Goal: Find specific page/section: Find specific page/section

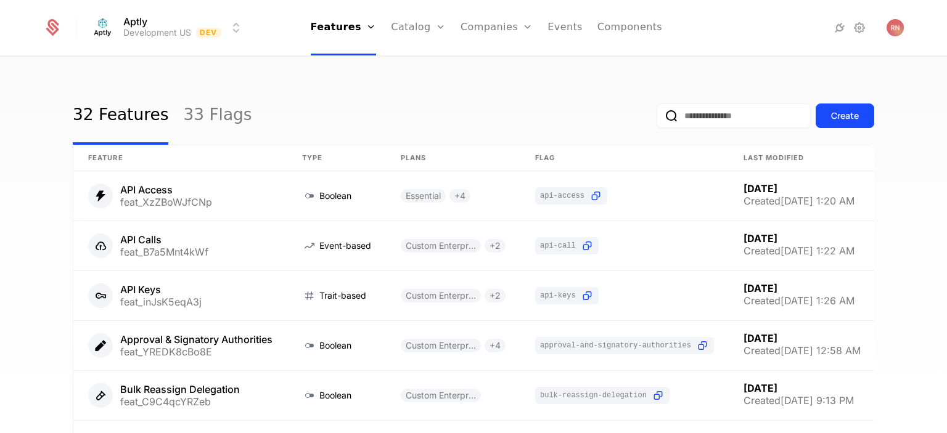
click at [856, 112] on button "Create" at bounding box center [844, 116] width 59 height 25
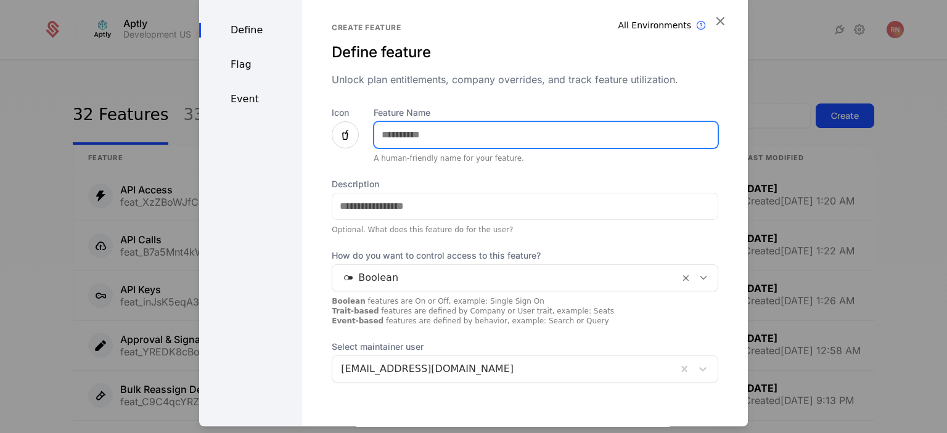
click at [449, 144] on input "Feature Name" at bounding box center [545, 135] width 343 height 26
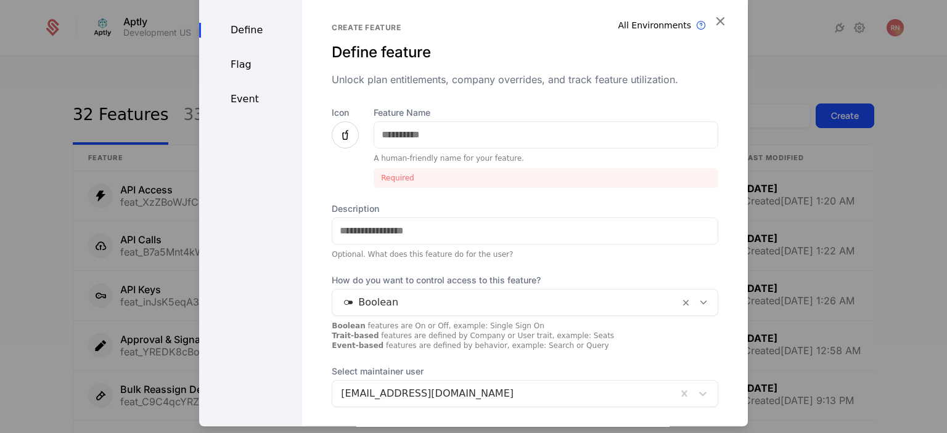
click at [715, 23] on icon "button" at bounding box center [720, 21] width 16 height 16
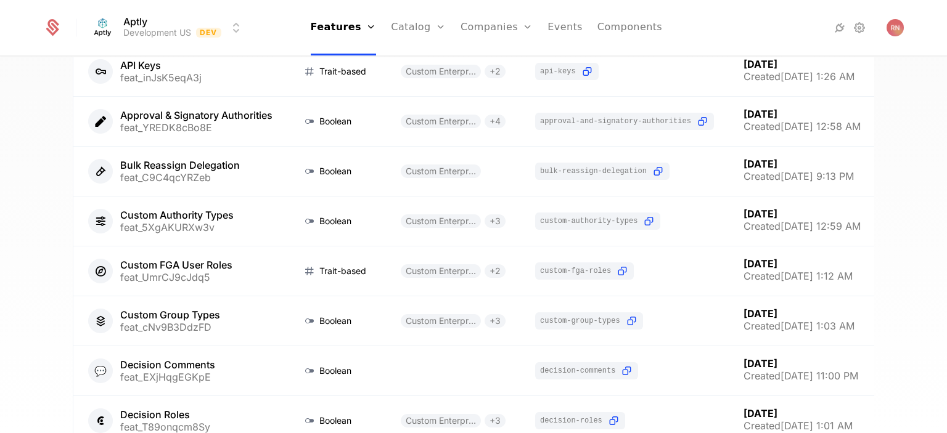
scroll to position [348, 0]
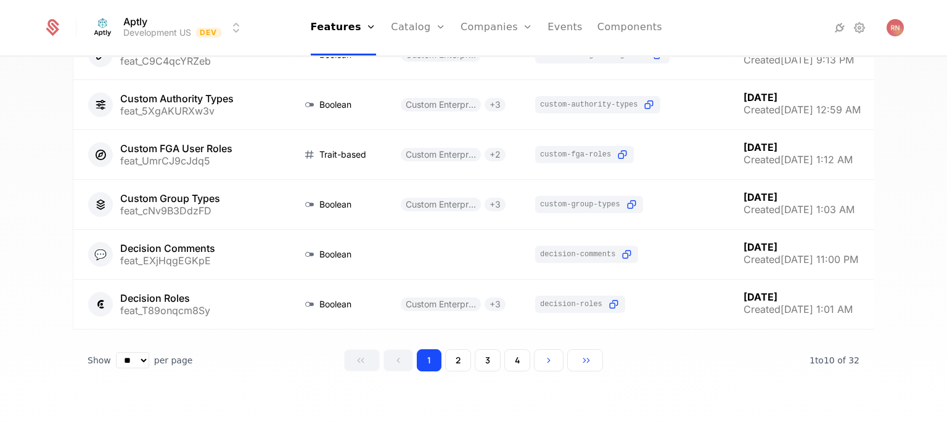
click at [452, 362] on button "2" at bounding box center [458, 360] width 26 height 22
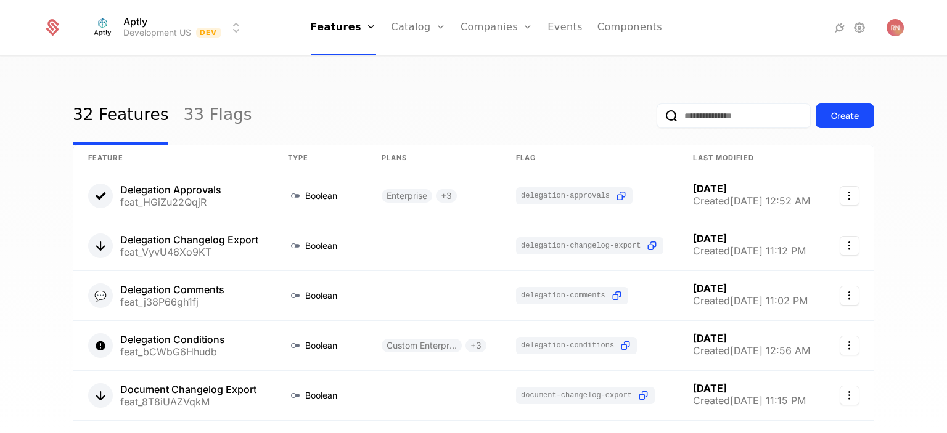
click at [856, 108] on button "Create" at bounding box center [844, 116] width 59 height 25
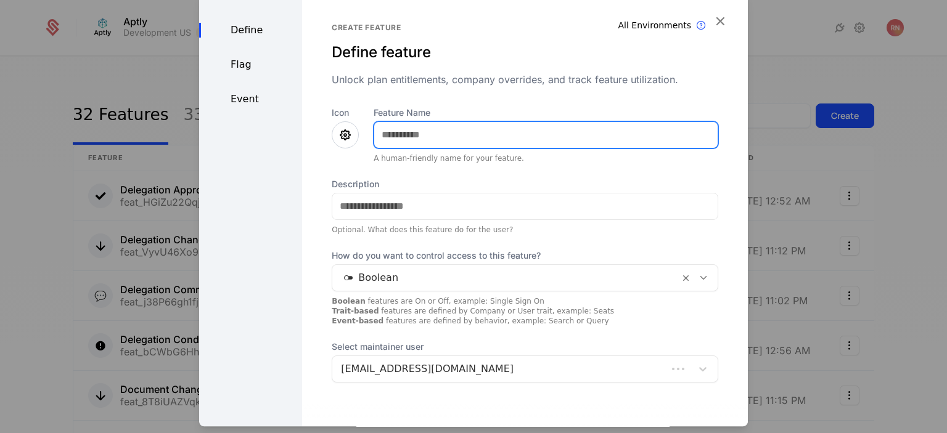
click at [480, 142] on input "Feature Name" at bounding box center [545, 135] width 343 height 26
type input "**********"
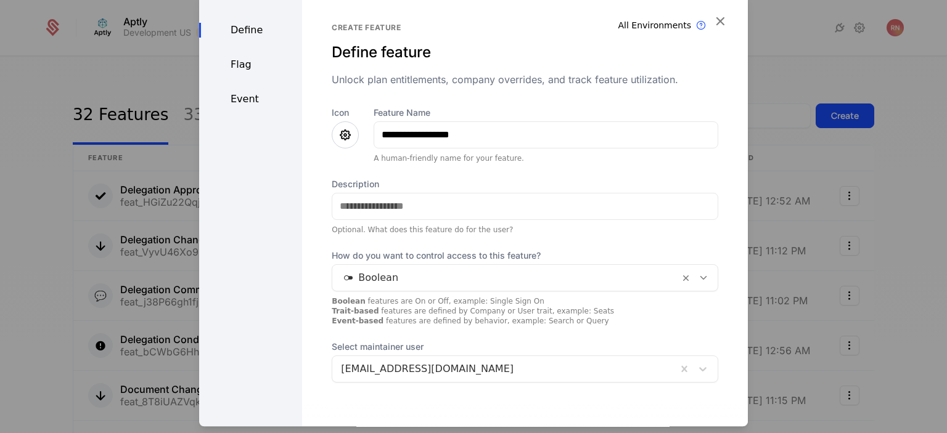
click at [341, 137] on icon at bounding box center [345, 135] width 15 height 15
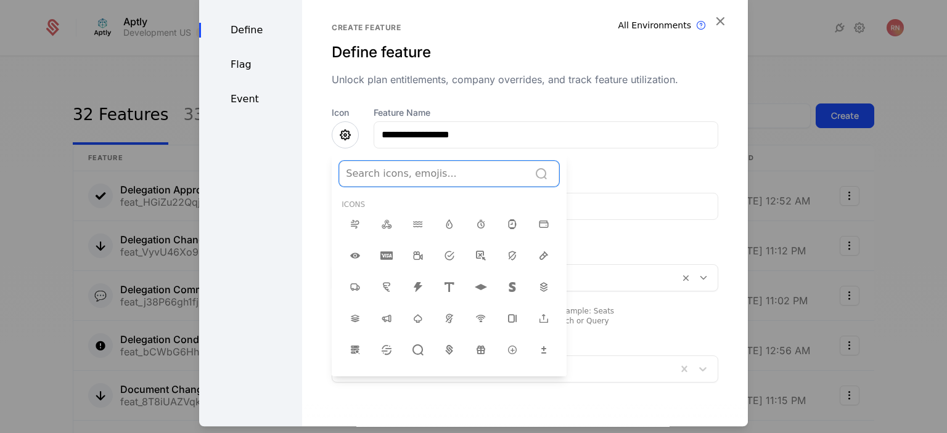
click at [422, 179] on div at bounding box center [434, 173] width 177 height 17
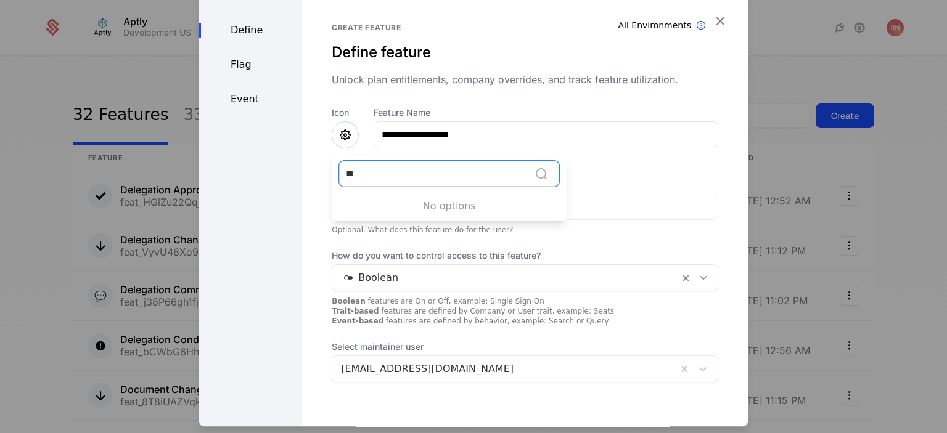
type input "*"
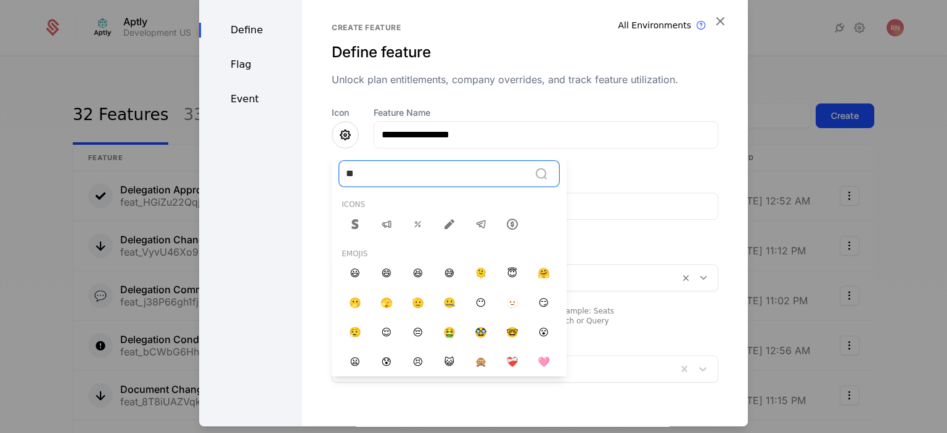
type input "***"
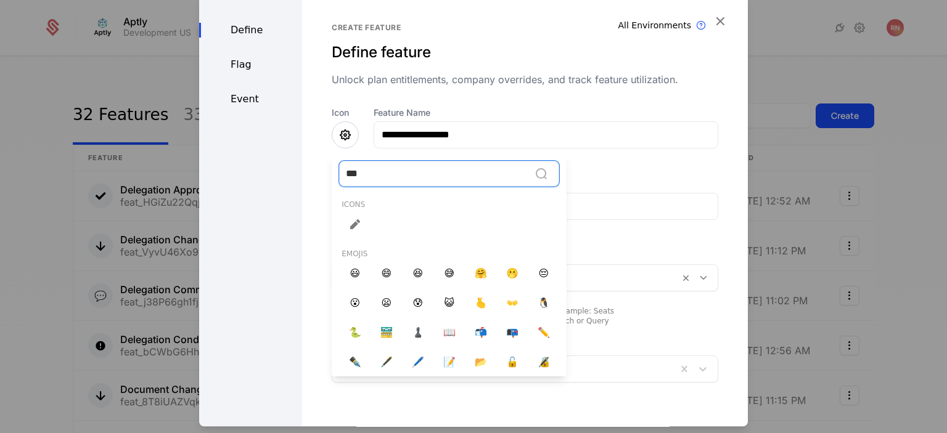
scroll to position [35, 0]
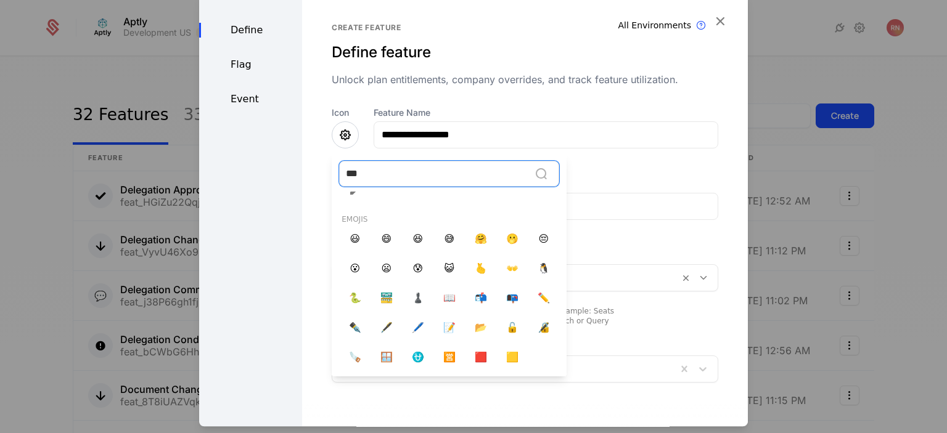
click at [380, 325] on span "🖋️" at bounding box center [386, 328] width 12 height 15
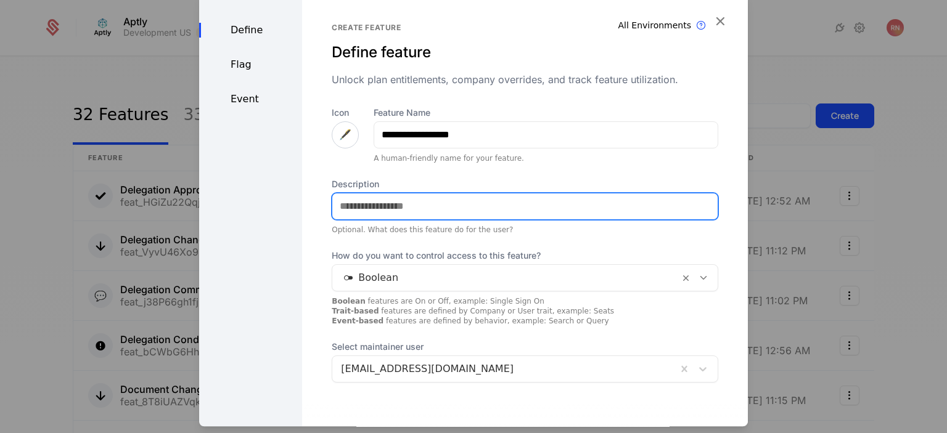
click at [425, 202] on input "Description" at bounding box center [524, 207] width 385 height 26
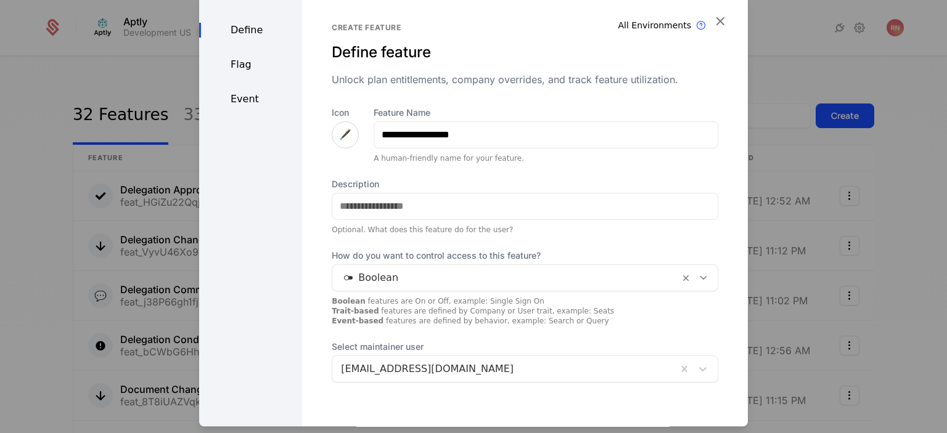
click at [456, 184] on label "Description" at bounding box center [525, 184] width 386 height 12
click at [456, 194] on input "Description" at bounding box center [524, 207] width 385 height 26
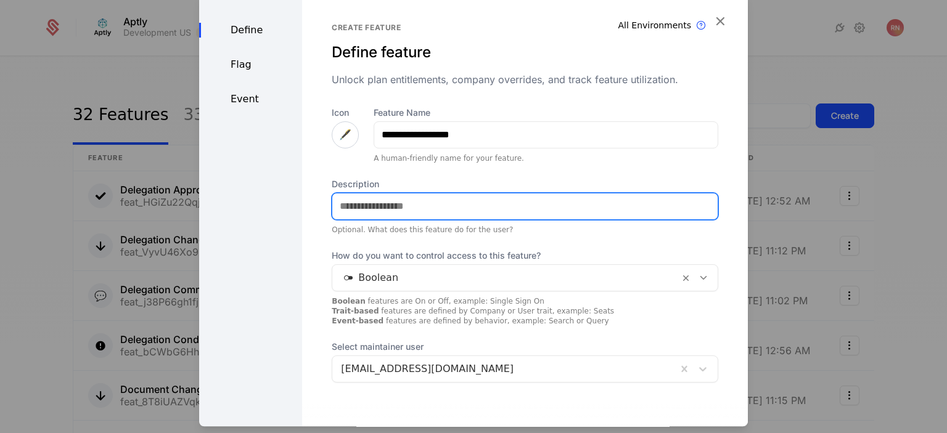
scroll to position [54, 0]
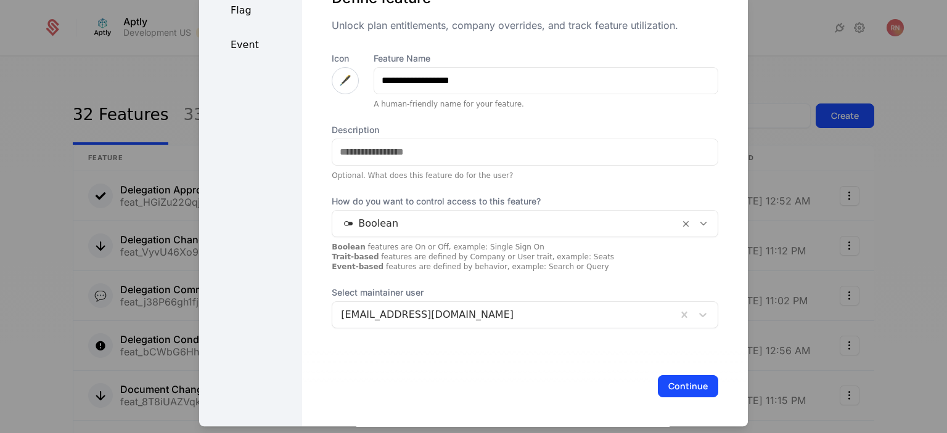
click at [526, 313] on div at bounding box center [504, 314] width 327 height 17
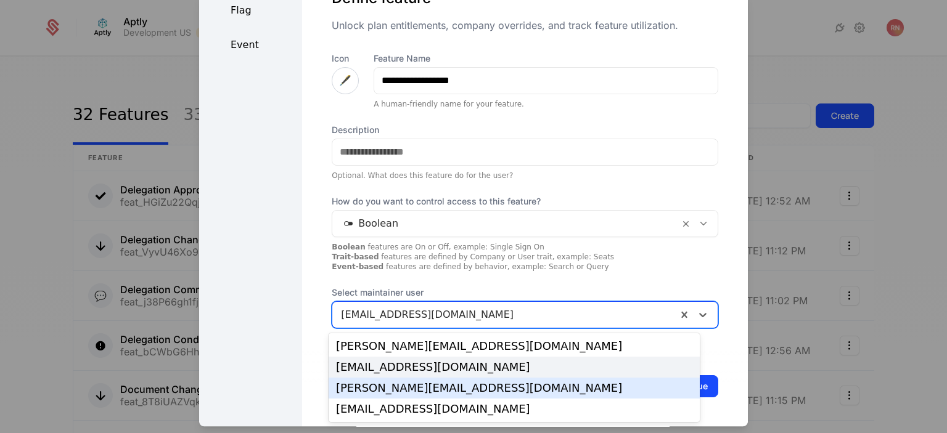
click at [483, 389] on div "[PERSON_NAME][EMAIL_ADDRESS][DOMAIN_NAME]" at bounding box center [514, 388] width 356 height 11
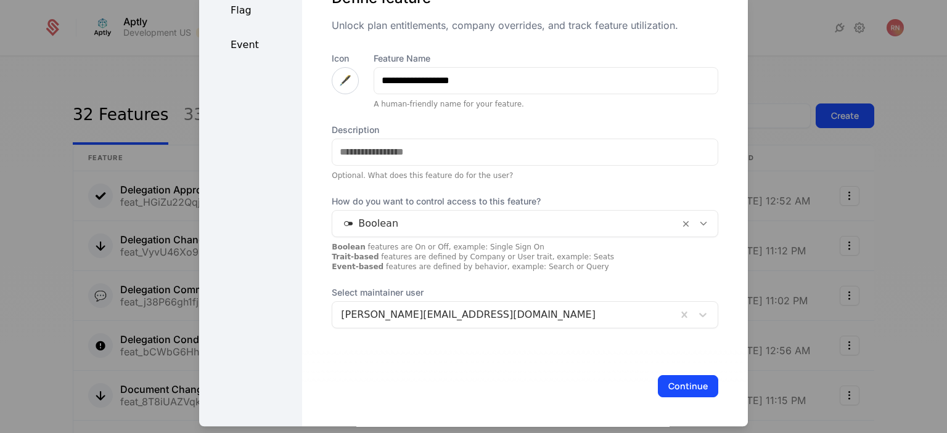
click at [422, 364] on div "Continue" at bounding box center [525, 386] width 446 height 81
click at [663, 385] on button "Continue" at bounding box center [688, 386] width 60 height 22
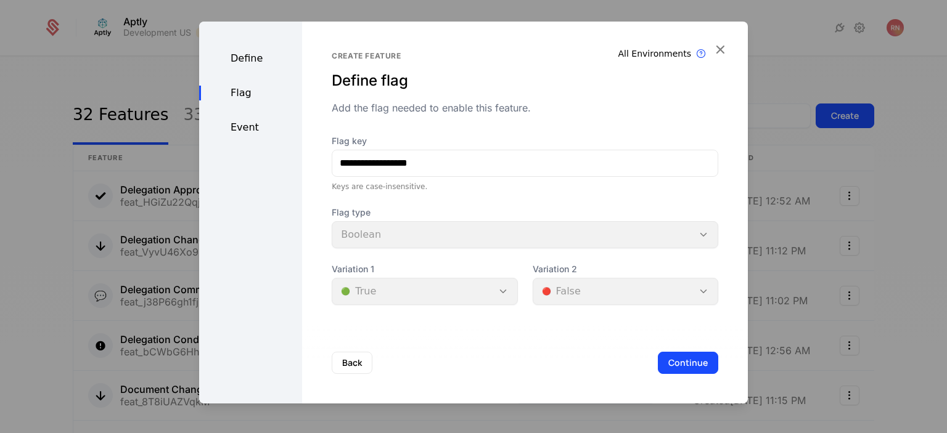
click at [444, 232] on div "Flag type Boolean" at bounding box center [525, 227] width 386 height 42
click at [449, 300] on div "Variation 1 🟢 True" at bounding box center [425, 284] width 186 height 42
click at [674, 364] on button "Continue" at bounding box center [688, 363] width 60 height 22
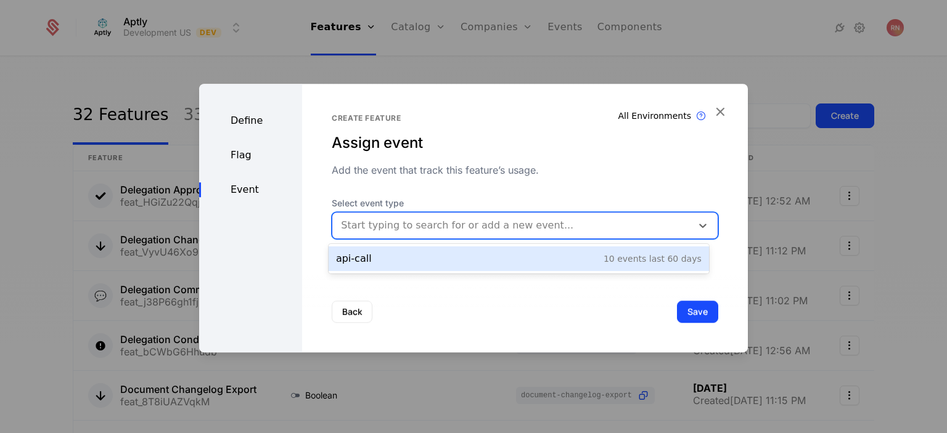
click at [411, 229] on div at bounding box center [512, 225] width 342 height 17
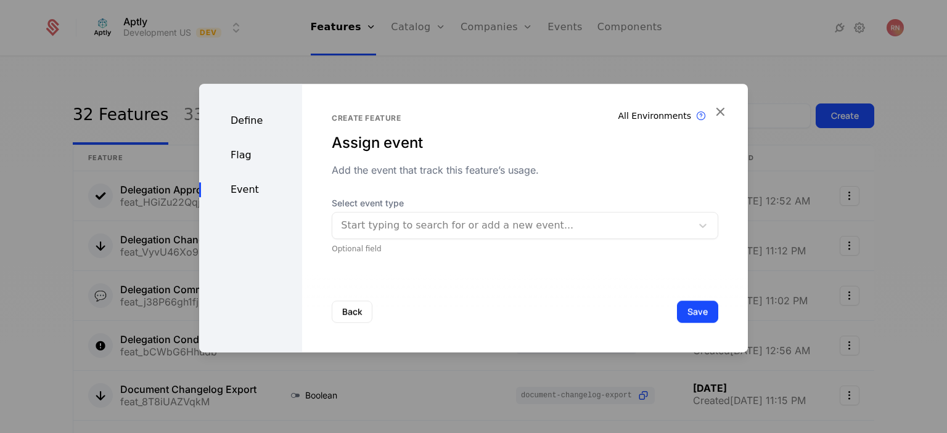
click at [460, 299] on div "Back Save" at bounding box center [525, 311] width 446 height 81
click at [677, 316] on button "Save" at bounding box center [697, 312] width 41 height 22
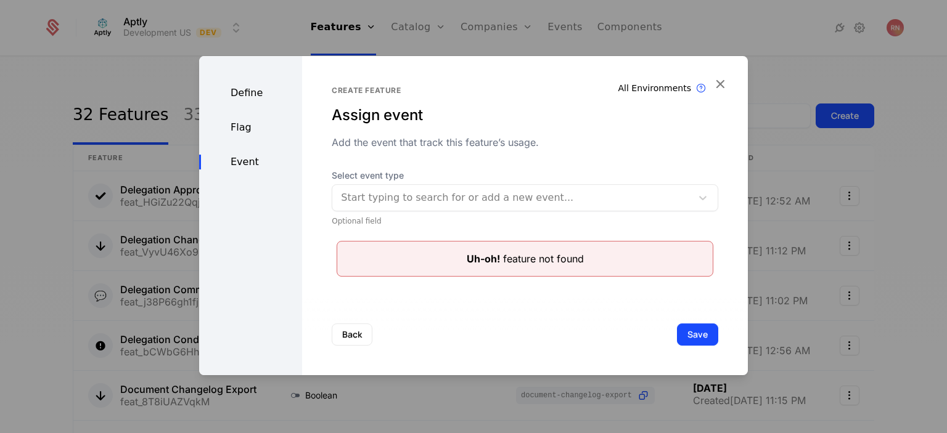
click at [243, 131] on div "Flag" at bounding box center [250, 127] width 103 height 15
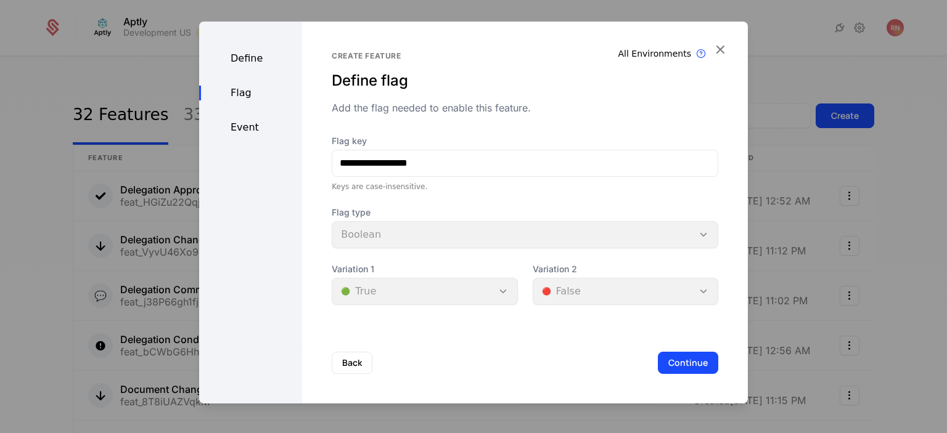
click at [513, 237] on div "Flag type Boolean" at bounding box center [525, 227] width 386 height 42
click at [695, 234] on div "Flag type Boolean" at bounding box center [525, 227] width 386 height 42
click at [682, 370] on button "Continue" at bounding box center [688, 363] width 60 height 22
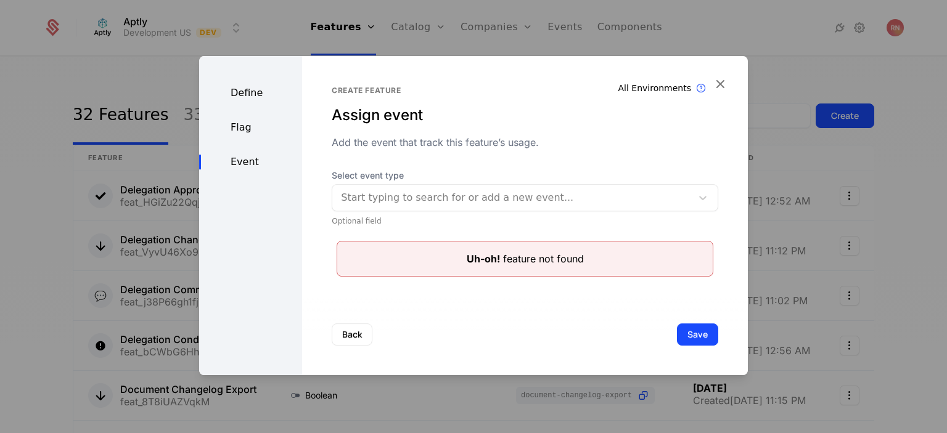
click at [582, 295] on div "Back Save" at bounding box center [525, 334] width 446 height 81
click at [545, 256] on div "Uh-oh! feature not found" at bounding box center [525, 258] width 117 height 15
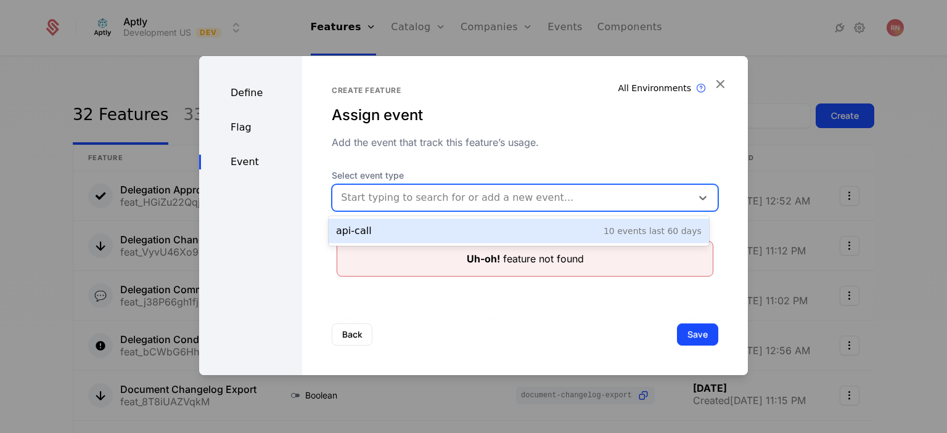
click at [488, 193] on div at bounding box center [512, 197] width 342 height 17
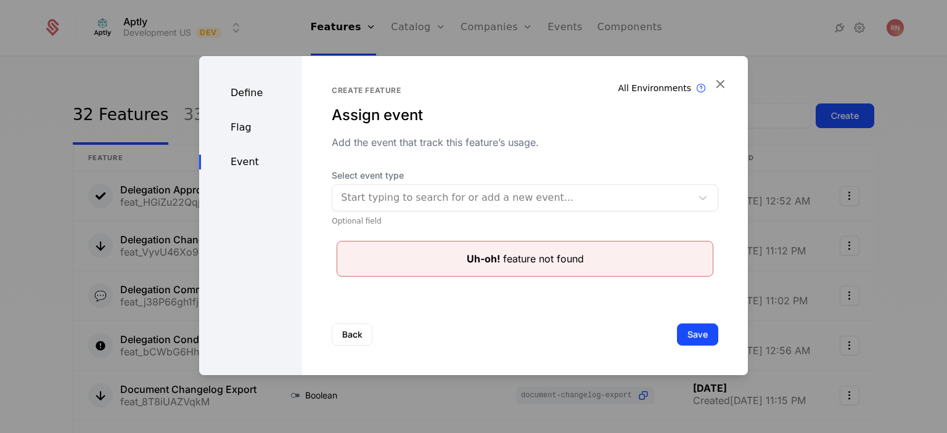
click at [529, 155] on div "Create feature Assign event Add the event that track this feature’s usage. Sele…" at bounding box center [525, 181] width 386 height 191
click at [691, 335] on button "Save" at bounding box center [697, 335] width 41 height 22
click at [726, 88] on icon "button" at bounding box center [720, 84] width 16 height 16
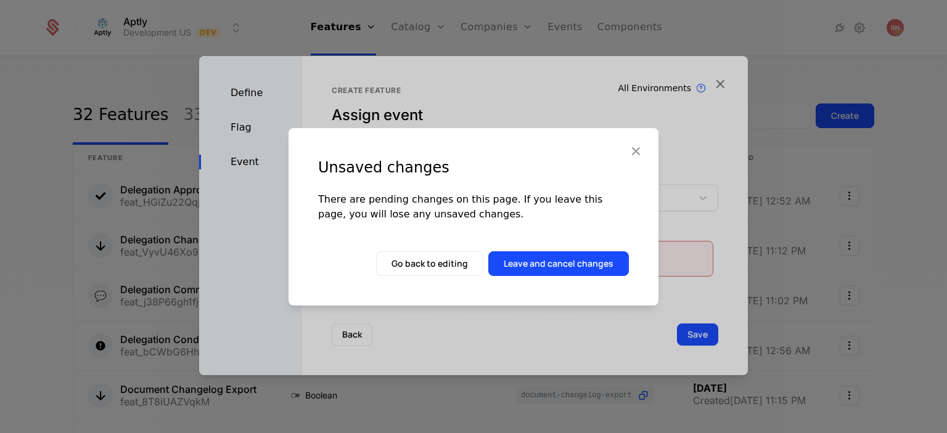
click at [527, 266] on button "Leave and cancel changes" at bounding box center [558, 263] width 141 height 25
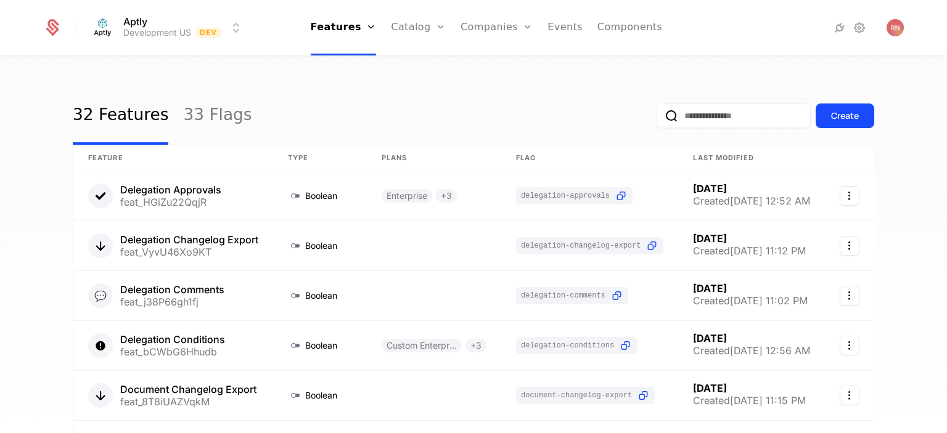
click at [685, 123] on input "email" at bounding box center [733, 116] width 154 height 25
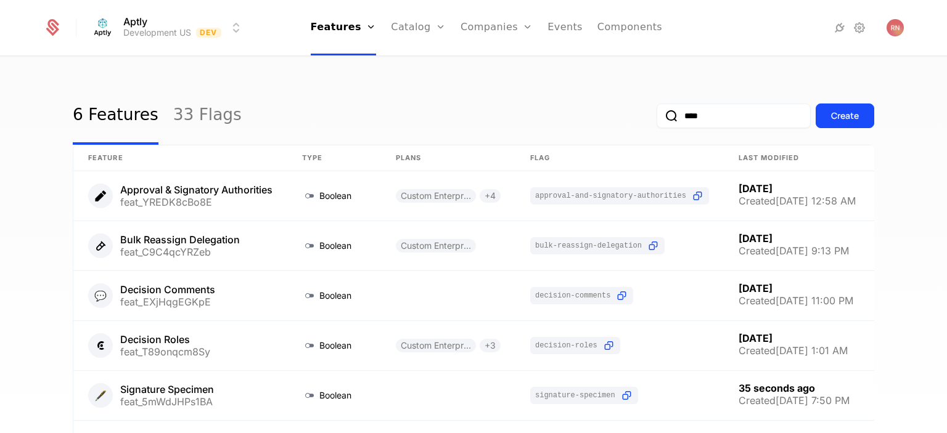
click at [685, 123] on input "****" at bounding box center [733, 116] width 154 height 25
type input "*********"
click at [656, 118] on button "submit" at bounding box center [656, 118] width 0 height 0
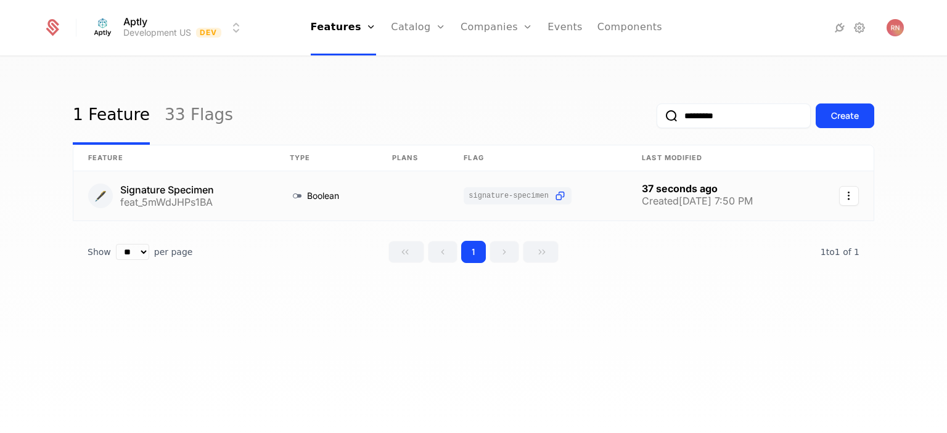
click at [194, 192] on link at bounding box center [174, 195] width 202 height 49
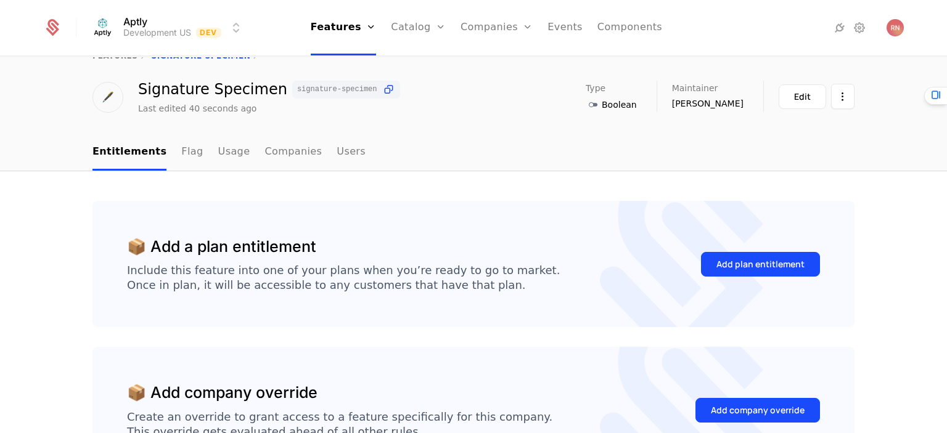
scroll to position [25, 0]
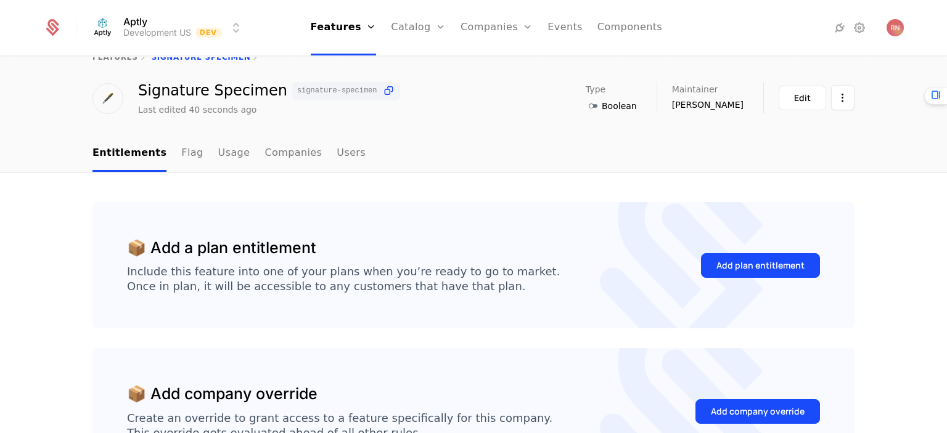
click at [181, 160] on link "Flag" at bounding box center [192, 154] width 22 height 36
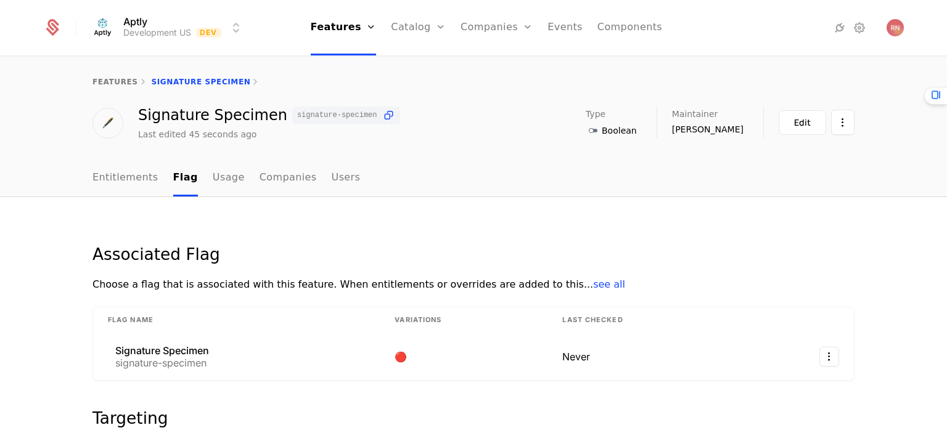
click at [382, 115] on icon at bounding box center [388, 115] width 13 height 13
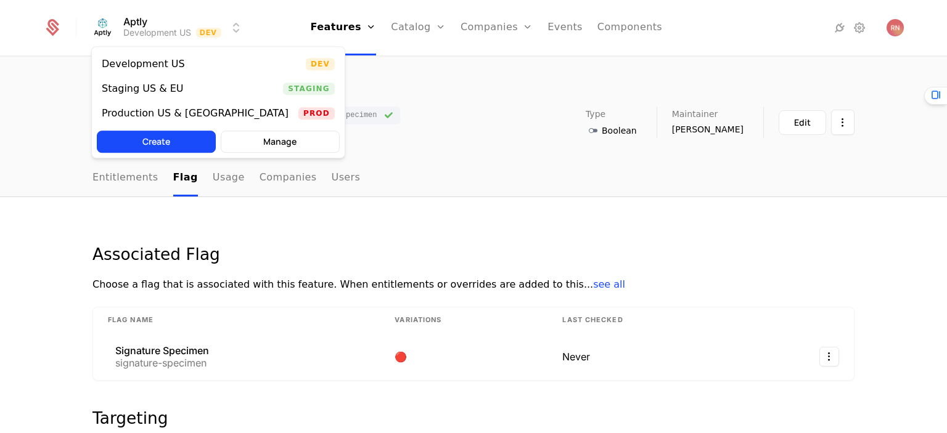
click at [235, 31] on html "Aptly Development US Dev Features Features Flags Catalog Plans Add Ons Credits …" at bounding box center [473, 216] width 947 height 433
click at [197, 88] on div "Staging US & EU Staging" at bounding box center [218, 88] width 253 height 25
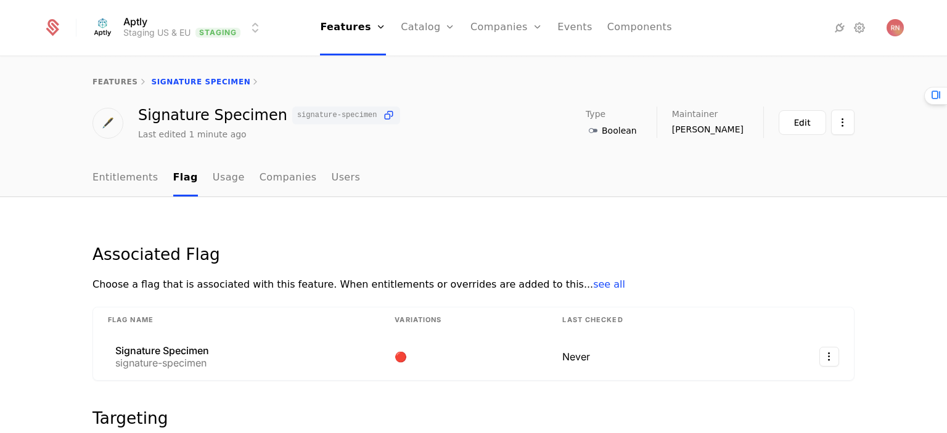
click at [433, 60] on link "Plans" at bounding box center [446, 60] width 63 height 10
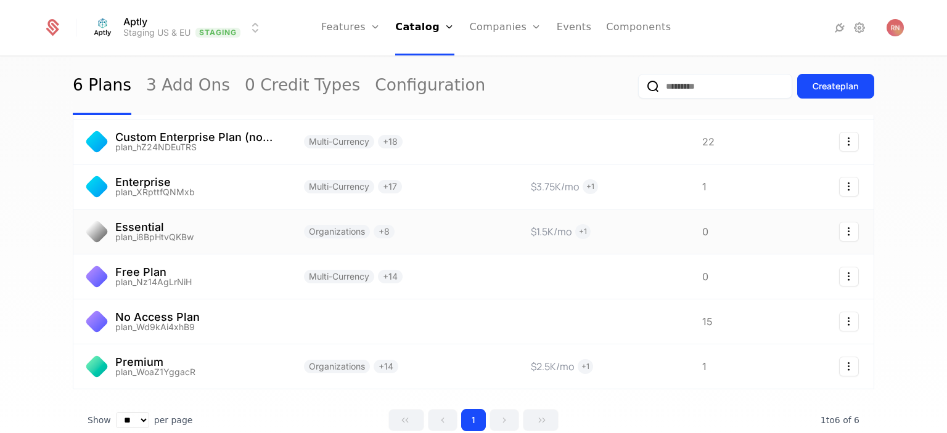
scroll to position [110, 0]
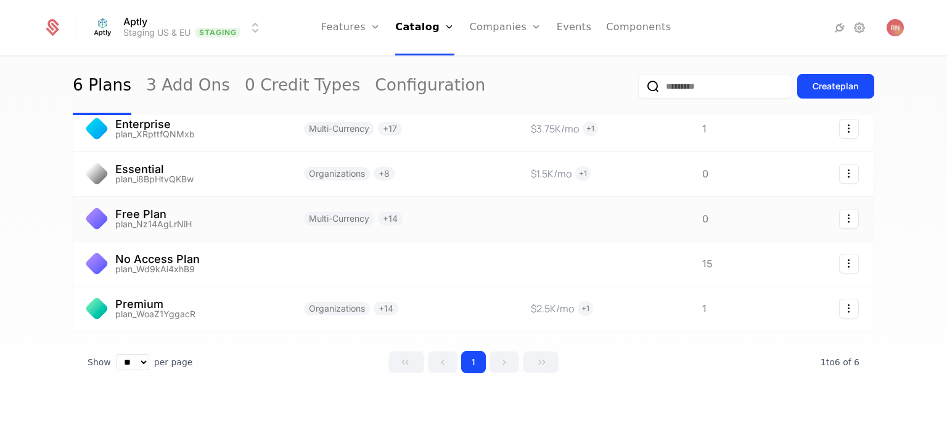
click at [143, 208] on link at bounding box center [181, 219] width 216 height 44
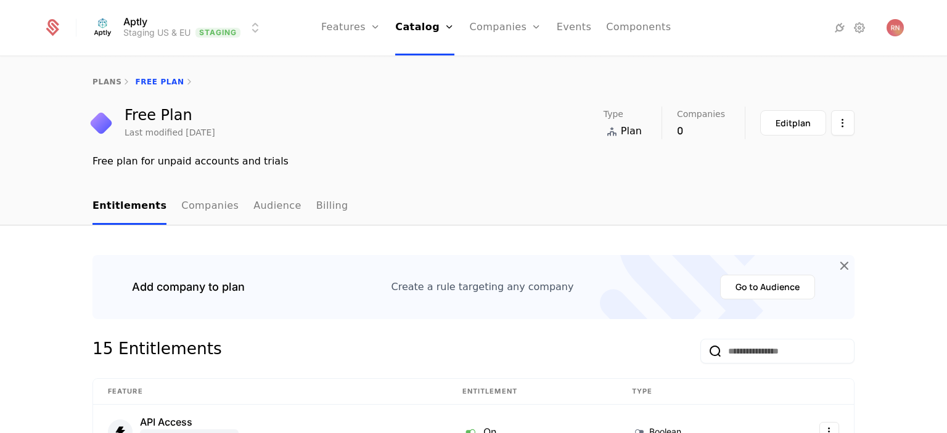
click at [101, 82] on link "plans" at bounding box center [106, 82] width 29 height 9
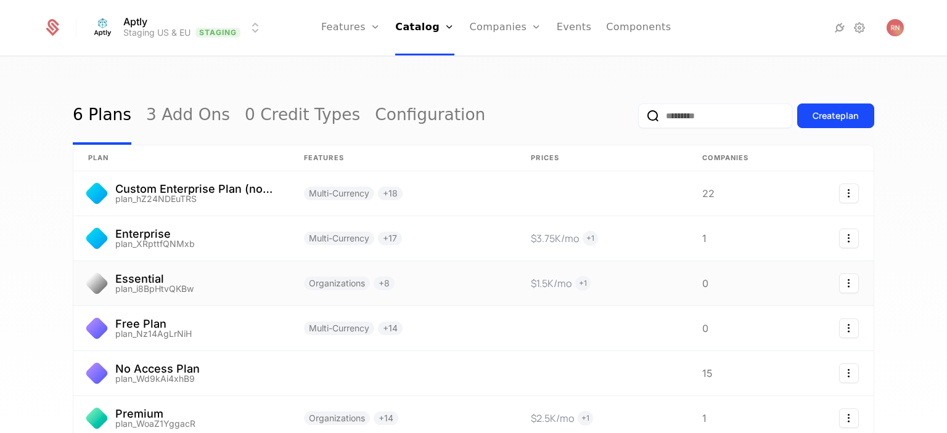
scroll to position [110, 0]
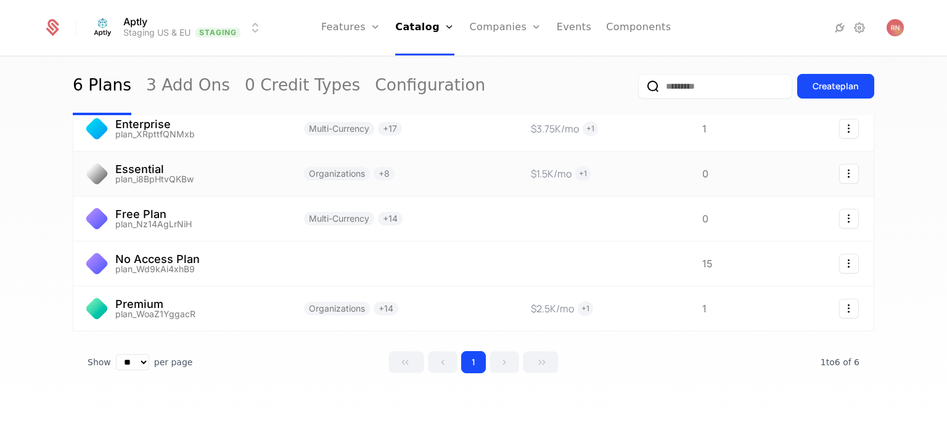
click at [142, 174] on link at bounding box center [181, 174] width 216 height 44
